Goal: Communication & Community: Answer question/provide support

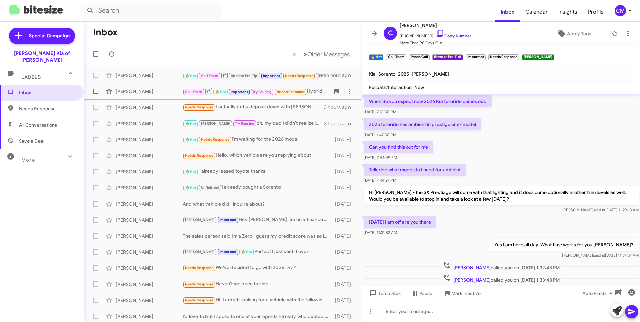
scroll to position [791, 0]
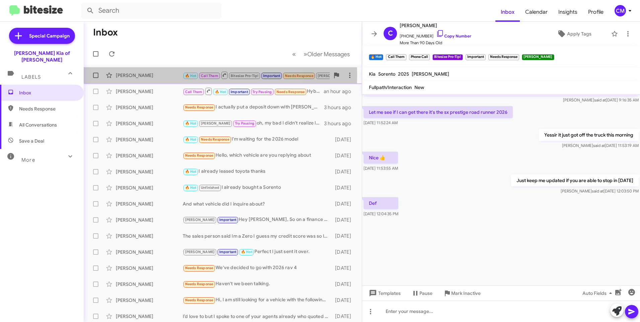
click at [161, 75] on div "[PERSON_NAME]" at bounding box center [149, 75] width 67 height 7
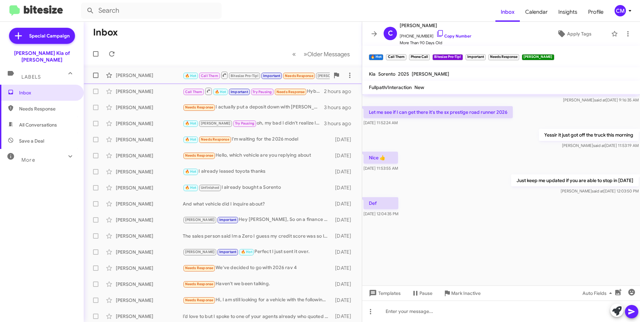
click at [127, 71] on div "[PERSON_NAME] 🔥 Hot Call Them Bitesize Pro-Tip! Important Needs Response [PERSO…" at bounding box center [222, 75] width 267 height 13
click at [412, 74] on span "[PERSON_NAME]" at bounding box center [430, 74] width 37 height 6
click at [437, 34] on link "Copy Number" at bounding box center [453, 35] width 35 height 5
click at [165, 74] on div "[PERSON_NAME]" at bounding box center [149, 75] width 67 height 7
click at [144, 75] on div "[PERSON_NAME]" at bounding box center [149, 75] width 67 height 7
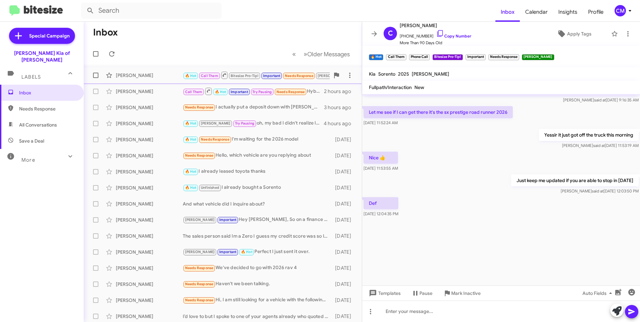
click at [134, 75] on div "[PERSON_NAME]" at bounding box center [149, 75] width 67 height 7
click at [115, 56] on icon at bounding box center [112, 54] width 8 height 8
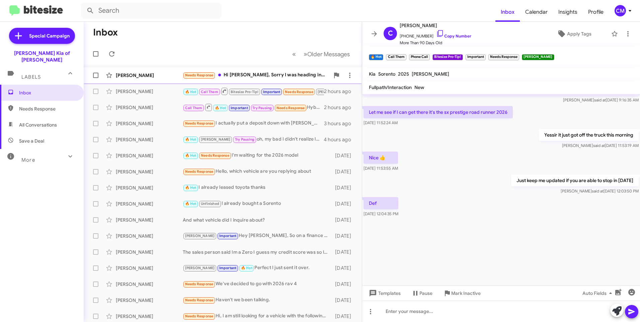
click at [139, 75] on div "[PERSON_NAME]" at bounding box center [149, 75] width 67 height 7
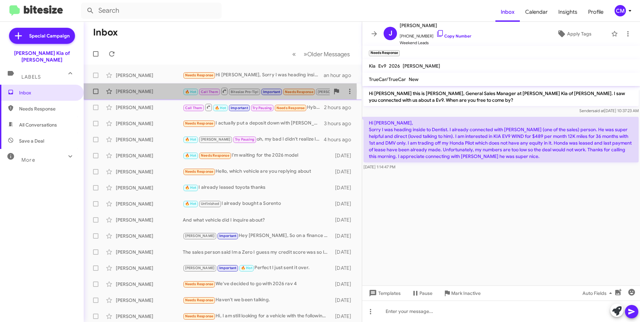
click at [134, 92] on div "[PERSON_NAME]" at bounding box center [149, 91] width 67 height 7
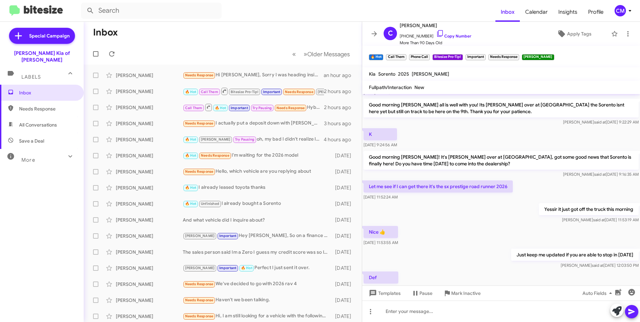
scroll to position [293, 0]
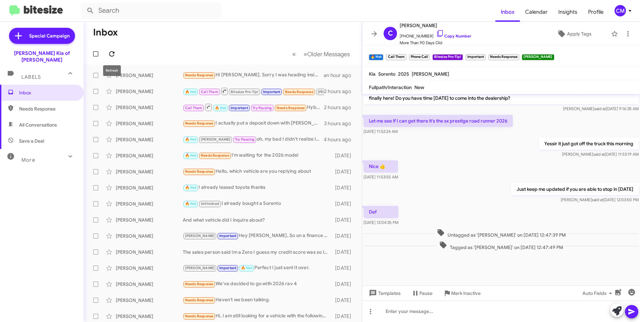
click at [116, 54] on span at bounding box center [111, 54] width 13 height 8
click at [115, 56] on icon at bounding box center [112, 54] width 8 height 8
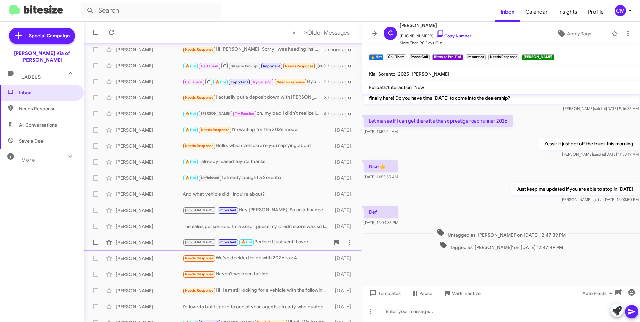
scroll to position [0, 0]
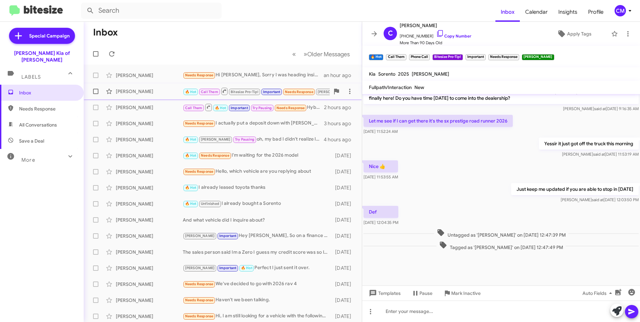
click at [164, 92] on div "[PERSON_NAME]" at bounding box center [149, 91] width 67 height 7
click at [110, 51] on icon at bounding box center [112, 54] width 8 height 8
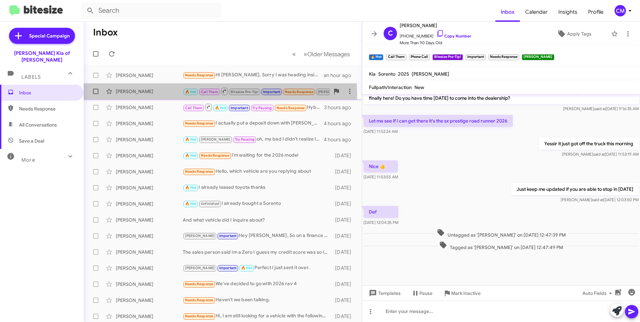
click at [165, 96] on div "[PERSON_NAME] 🔥 Hot Call Them Bitesize Pro-Tip! Important Needs Response [PERSO…" at bounding box center [222, 91] width 267 height 13
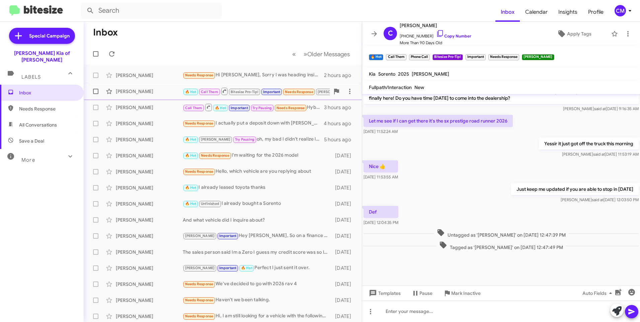
click at [163, 97] on div "[PERSON_NAME] 🔥 Hot Call Them Bitesize Pro-Tip! Important Needs Response [PERSO…" at bounding box center [222, 91] width 267 height 13
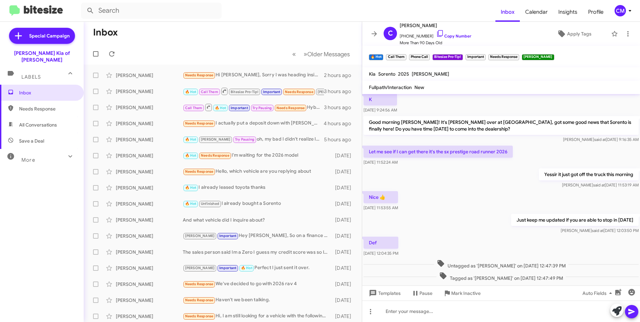
scroll to position [293, 0]
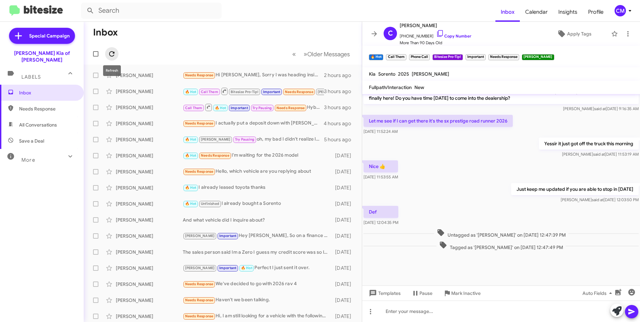
click at [110, 54] on icon at bounding box center [111, 53] width 5 height 5
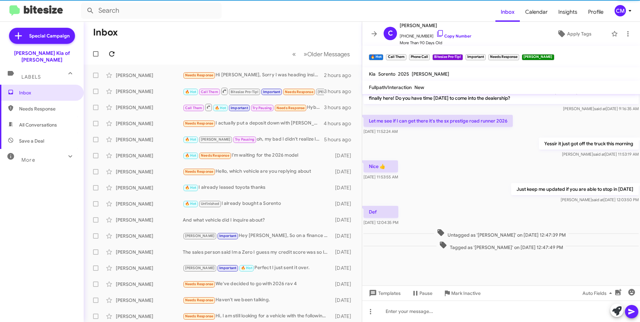
click at [110, 54] on icon at bounding box center [111, 53] width 5 height 5
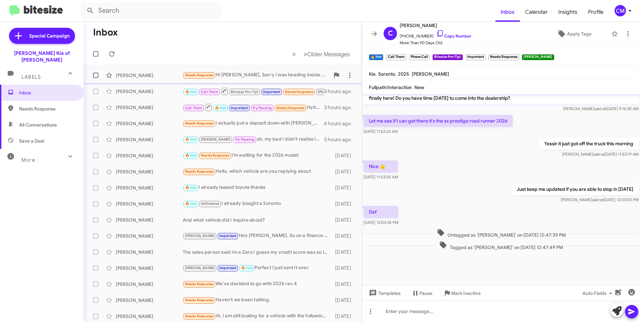
click at [159, 76] on div "[PERSON_NAME]" at bounding box center [149, 75] width 67 height 7
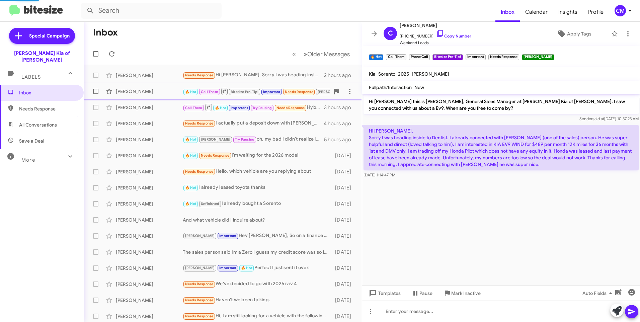
click at [169, 91] on div "[PERSON_NAME]" at bounding box center [149, 91] width 67 height 7
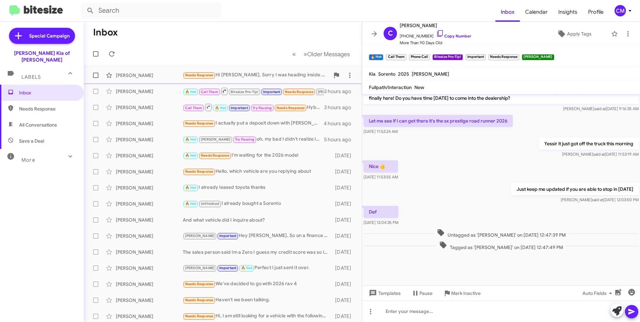
click at [146, 69] on div "[PERSON_NAME] Needs Response Hi [PERSON_NAME], Sorry I was heading inside to De…" at bounding box center [222, 75] width 267 height 13
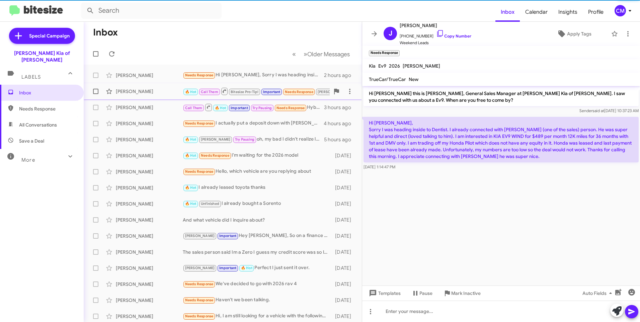
click at [143, 93] on div "[PERSON_NAME]" at bounding box center [149, 91] width 67 height 7
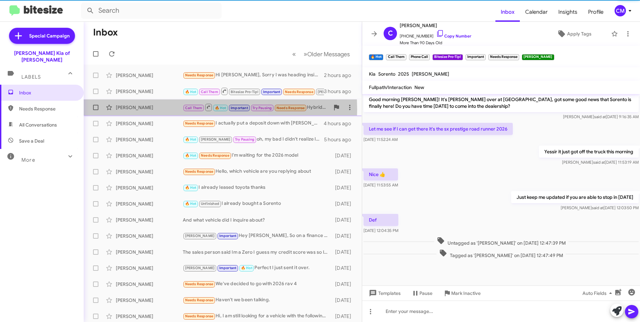
click at [143, 110] on div "[PERSON_NAME]" at bounding box center [149, 107] width 67 height 7
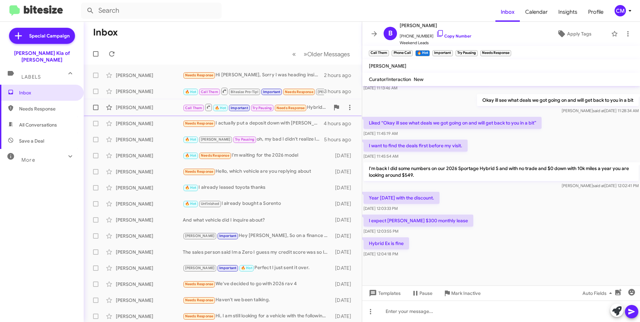
click at [170, 102] on div "[PERSON_NAME] Call Them 🔥 Hot Important Try Pausing Needs Response Hybrid Ex is…" at bounding box center [222, 107] width 267 height 13
click at [171, 91] on div "[PERSON_NAME]" at bounding box center [149, 91] width 67 height 7
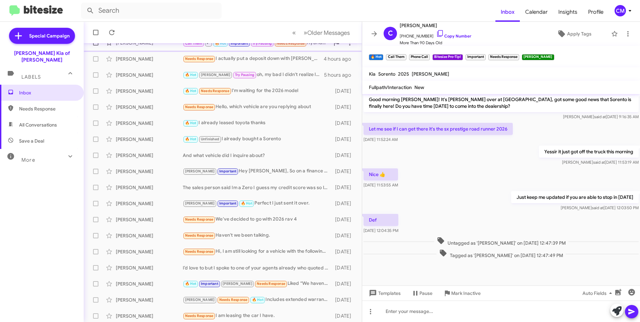
scroll to position [67, 0]
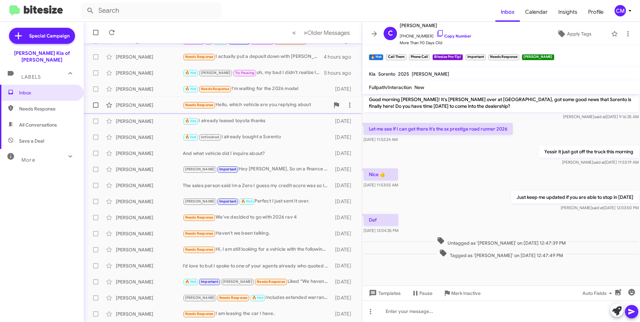
click at [168, 106] on div "[PERSON_NAME]" at bounding box center [149, 105] width 67 height 7
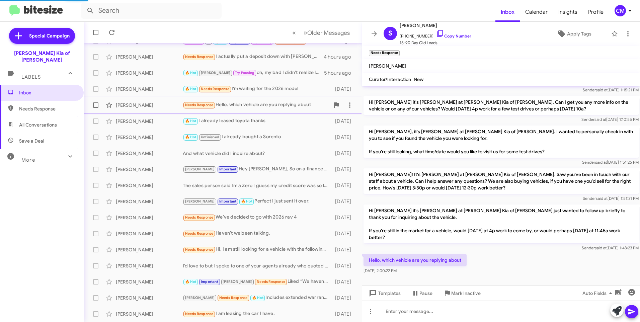
scroll to position [21, 0]
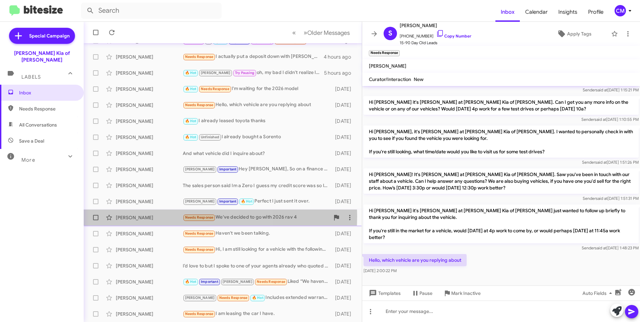
click at [145, 216] on div "[PERSON_NAME]" at bounding box center [149, 217] width 67 height 7
